Goal: Complete application form

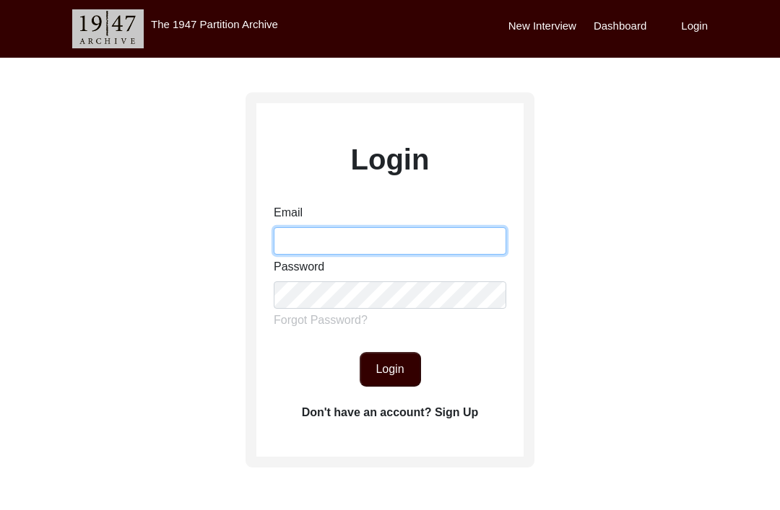
type input "[EMAIL_ADDRESS][DOMAIN_NAME]"
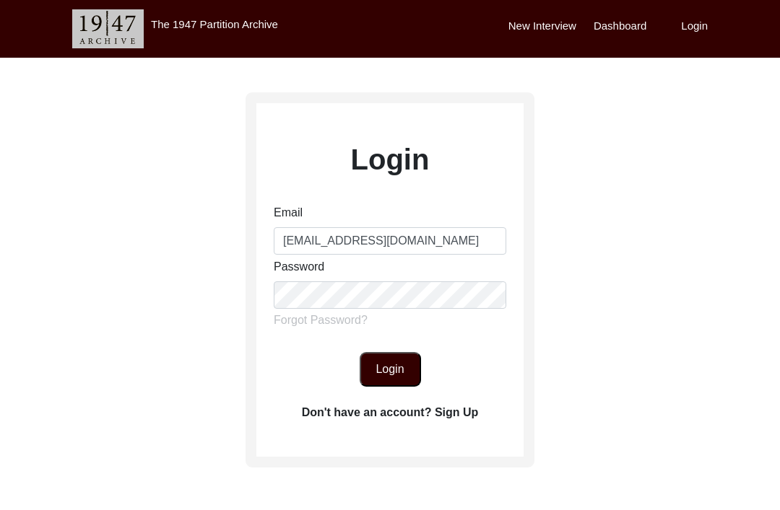
click at [391, 372] on button "Login" at bounding box center [389, 369] width 61 height 35
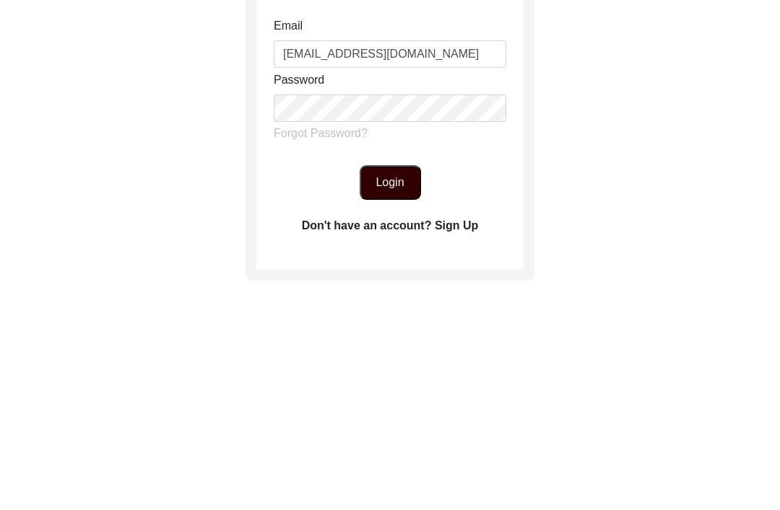
click at [401, 352] on button "Login" at bounding box center [389, 369] width 61 height 35
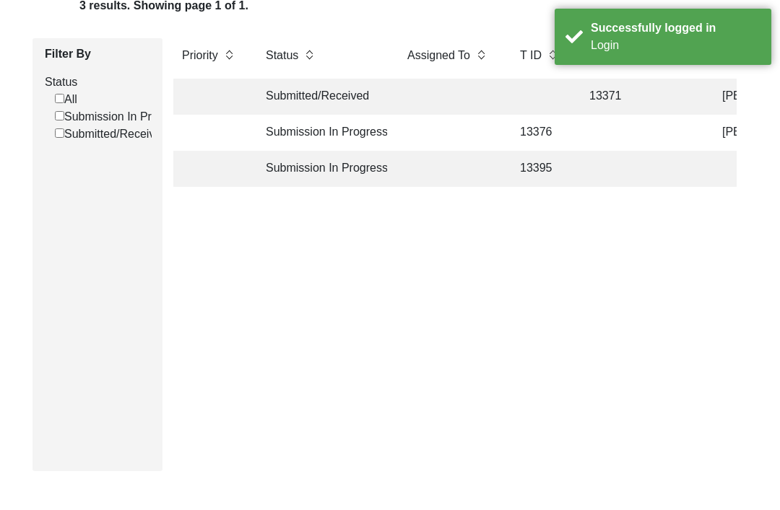
click at [360, 98] on td "Submitted/Received" at bounding box center [322, 97] width 130 height 36
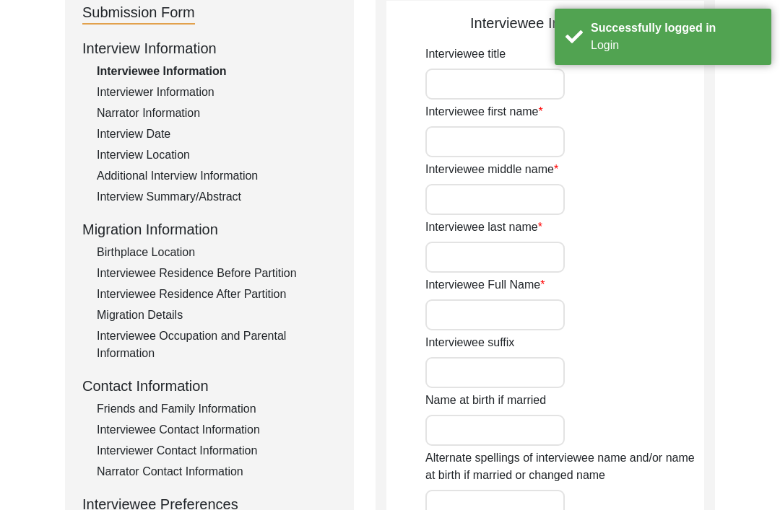
type input "[PERSON_NAME]"
type input "Kaur"
type input "Puri"
type input "[PERSON_NAME]"
type input "Mrs"
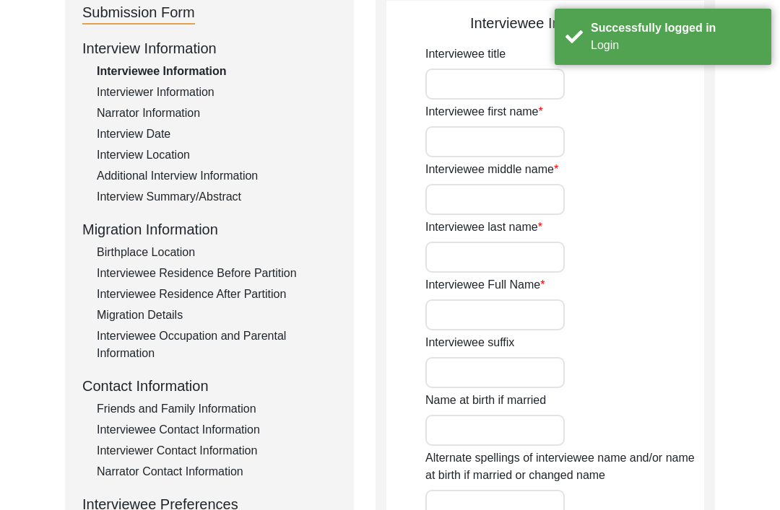
type input "[PERSON_NAME]"
type input "None"
type input "[DATE]"
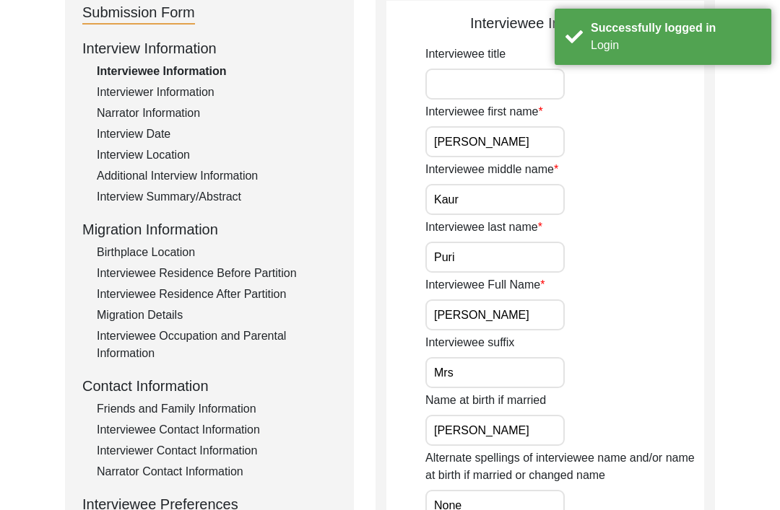
type input "N/A"
type input "90"
type input "[DEMOGRAPHIC_DATA]"
type input "No"
type input "Punjabi"
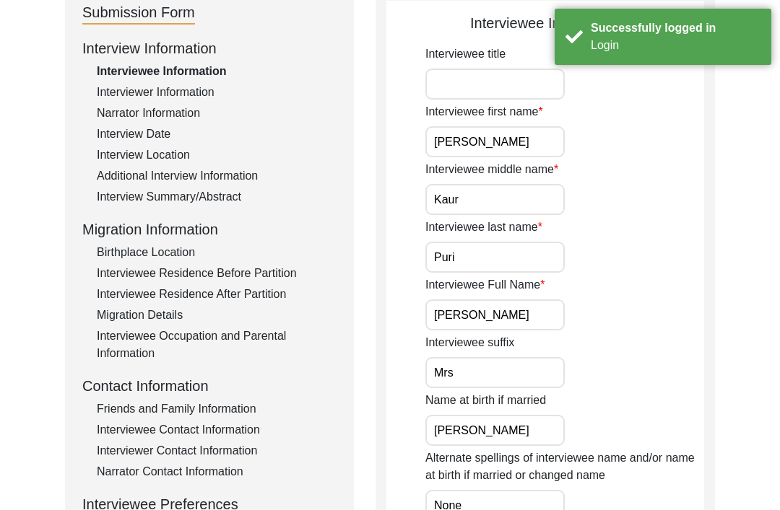
type input "[DEMOGRAPHIC_DATA]"
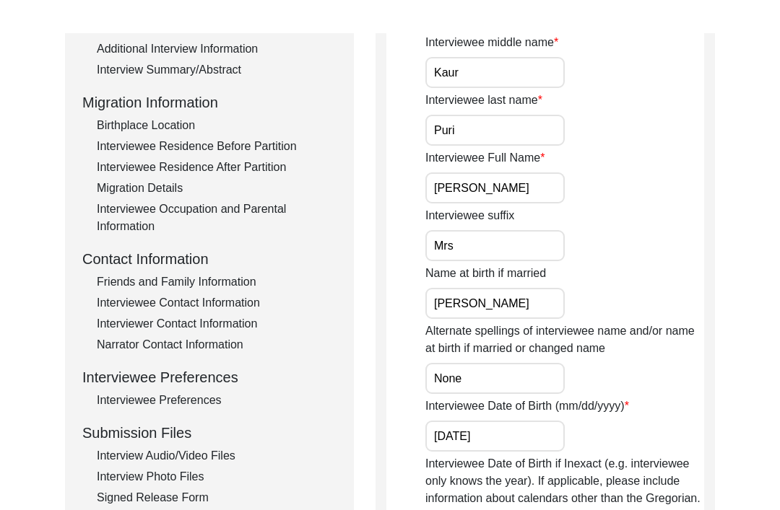
scroll to position [298, 0]
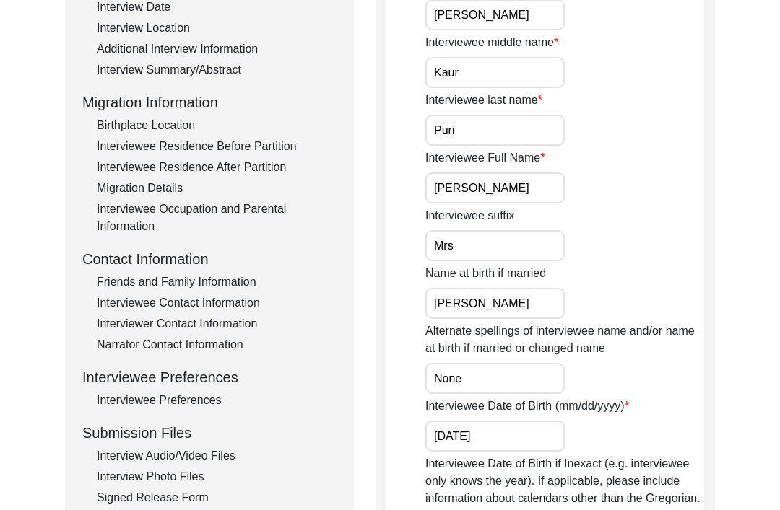
click at [222, 457] on div "Interview Audio/Video Files" at bounding box center [217, 456] width 240 height 17
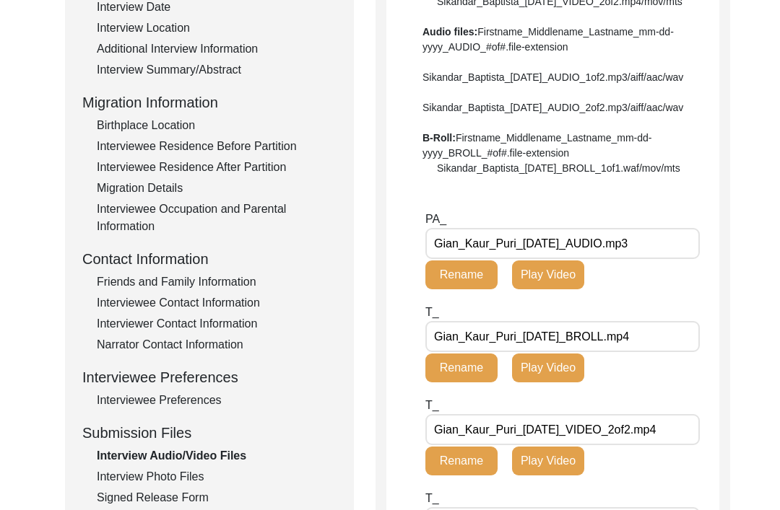
click at [181, 480] on div "Interview Photo Files" at bounding box center [217, 476] width 240 height 17
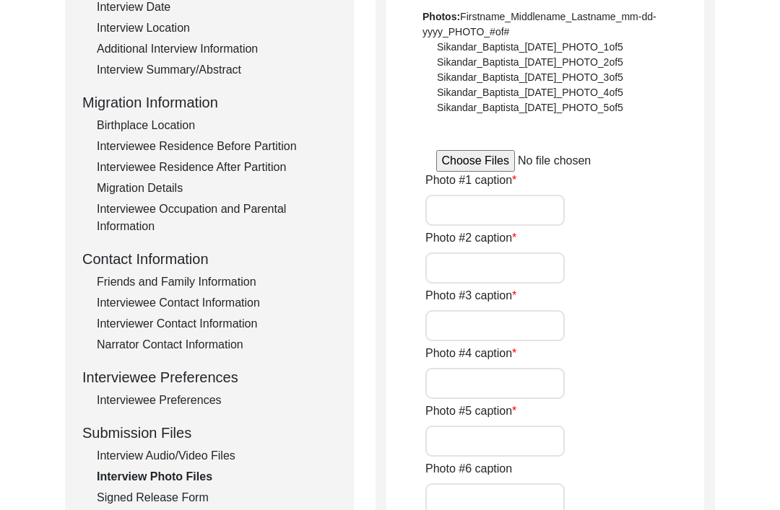
type input "Interviewee reading the release form"
type input "Interviewee reading newspaper, which is her hobby"
type input "Interviewee while answering the questions during the interview"
type input "Interviewee during the interview"
type input "Interviewee while resting"
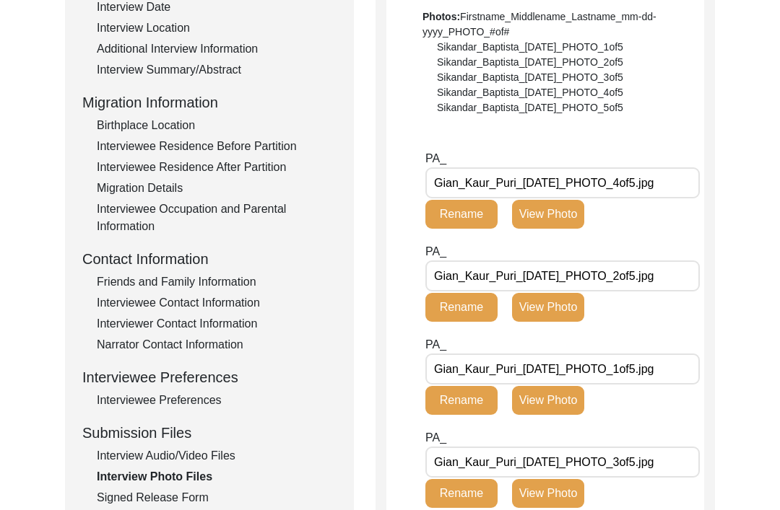
click at [182, 498] on div "Signed Release Form" at bounding box center [217, 497] width 240 height 17
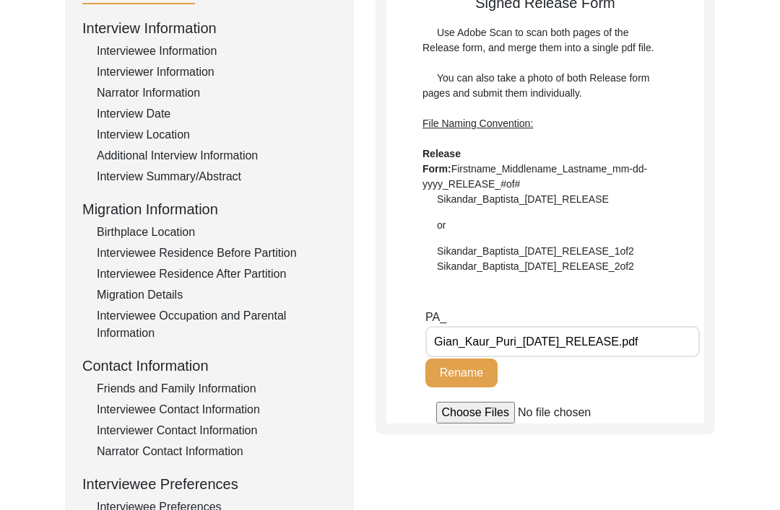
scroll to position [191, 0]
click at [222, 162] on div "Additional Interview Information" at bounding box center [217, 155] width 240 height 17
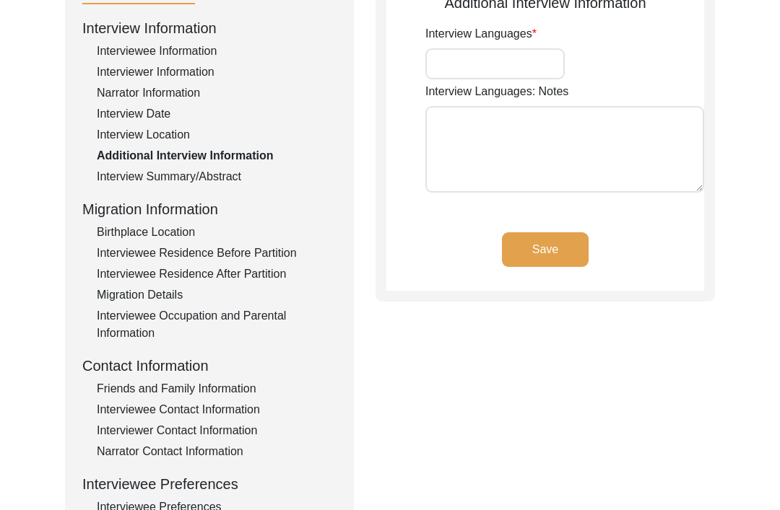
click at [218, 173] on div "Interview Summary/Abstract" at bounding box center [217, 176] width 240 height 17
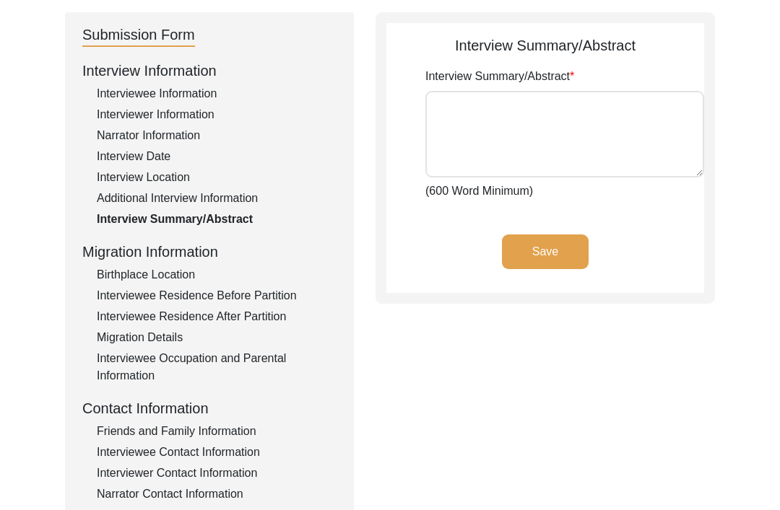
type textarea "[PERSON_NAME] was one of the millions of victims of Partition of 1947. She is a…"
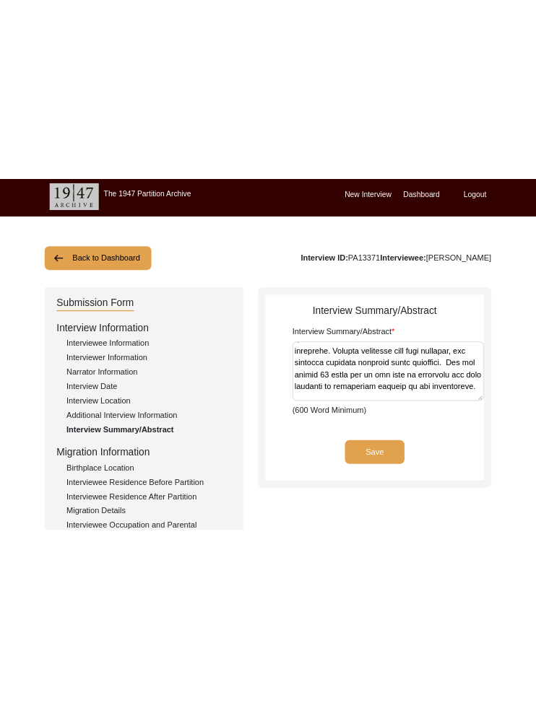
scroll to position [0, 0]
